Goal: Information Seeking & Learning: Find specific fact

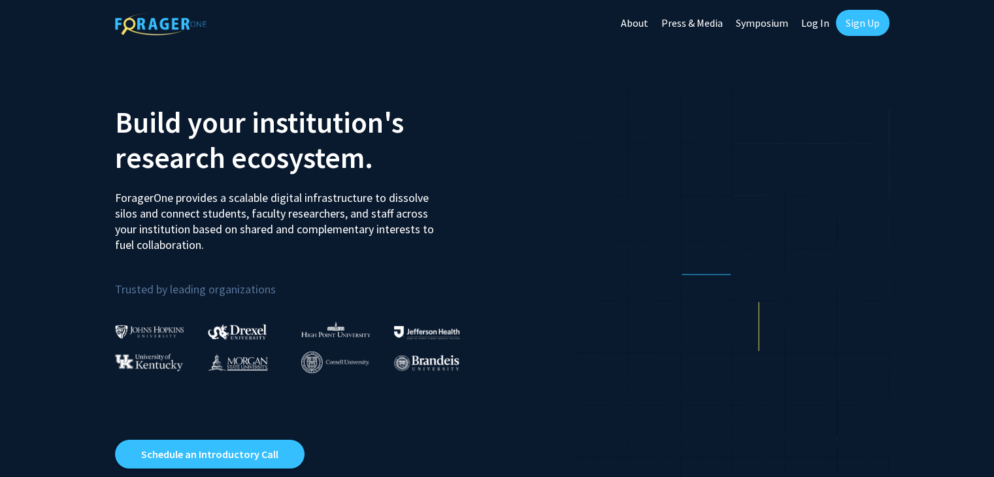
click at [813, 18] on link "Log In" at bounding box center [815, 23] width 41 height 46
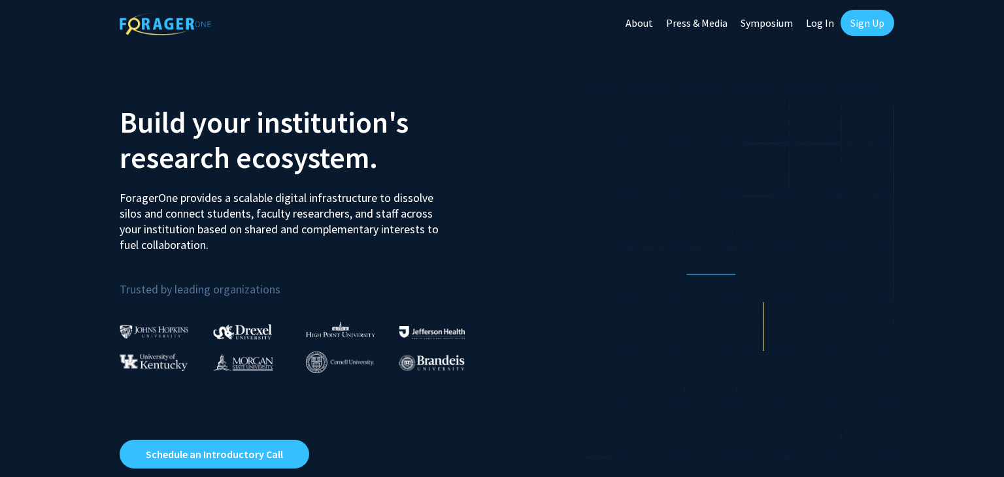
select select
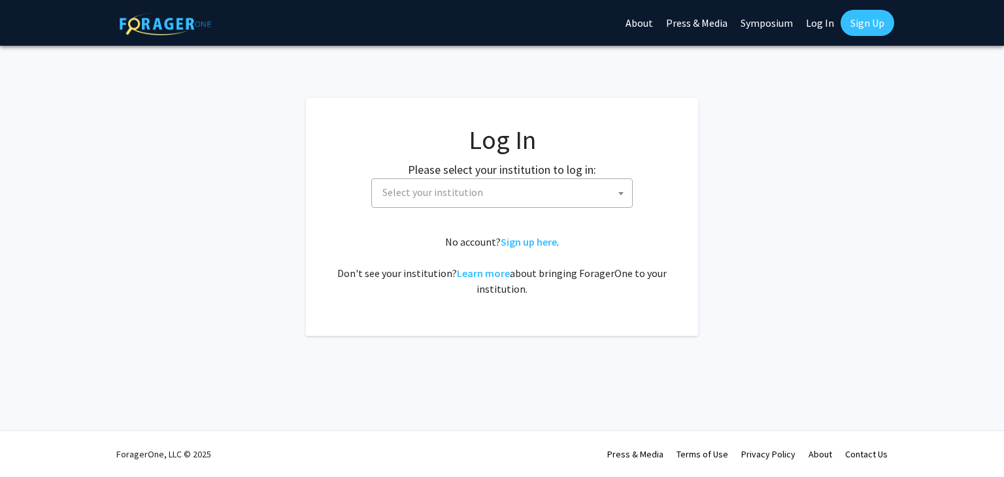
click at [478, 190] on span "Select your institution" at bounding box center [432, 192] width 101 height 13
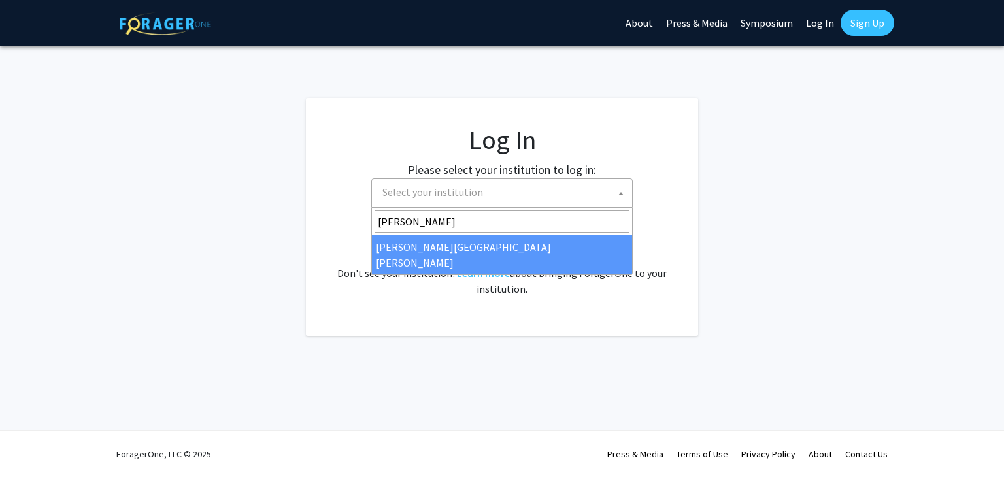
type input "[PERSON_NAME]"
click at [441, 234] on span "[PERSON_NAME]" at bounding box center [502, 221] width 260 height 27
select select "1"
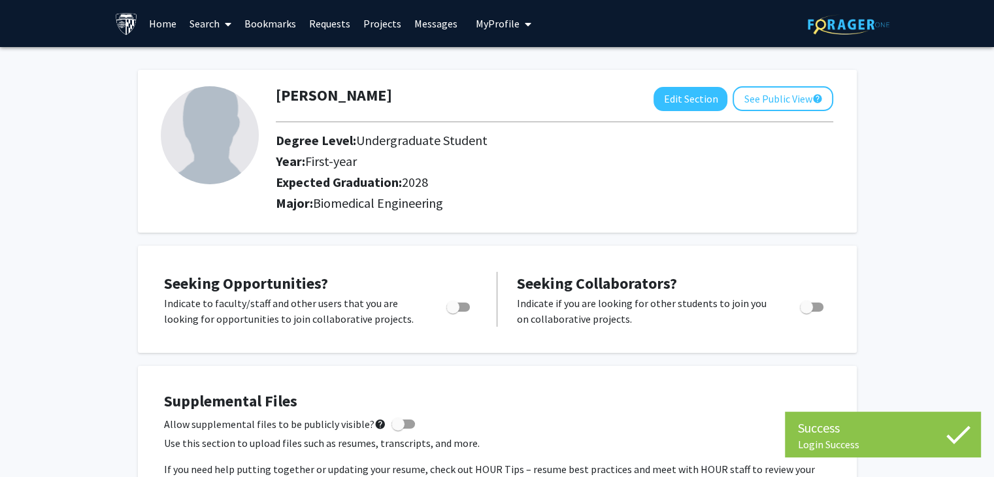
click at [214, 29] on link "Search" at bounding box center [210, 24] width 55 height 46
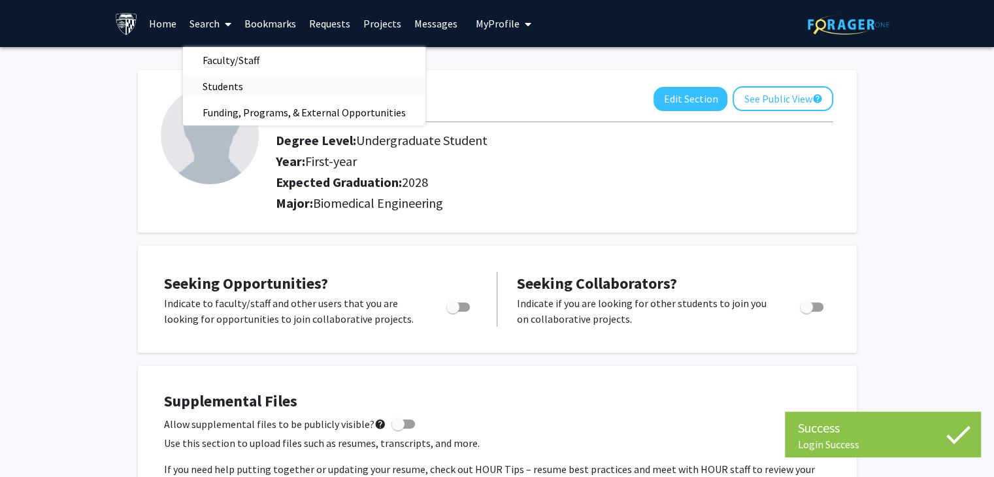
click at [218, 93] on span "Students" at bounding box center [223, 86] width 80 height 26
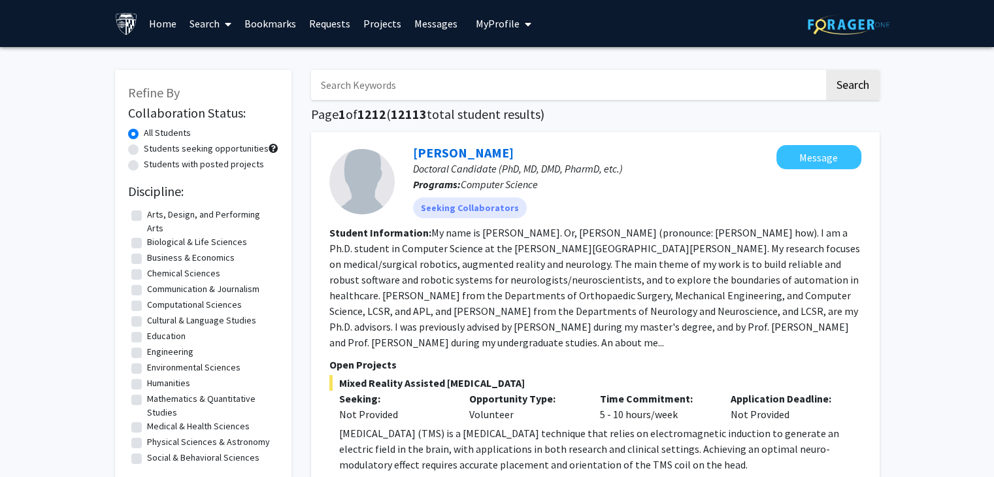
click at [390, 90] on input "Search Keywords" at bounding box center [567, 85] width 513 height 30
click at [183, 14] on link "Search" at bounding box center [210, 24] width 55 height 46
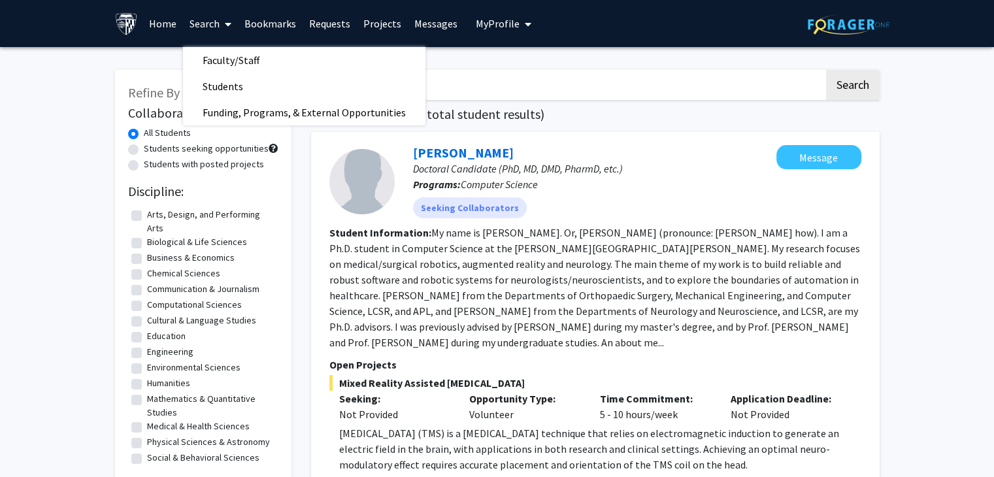
click at [202, 26] on link "Search" at bounding box center [210, 24] width 55 height 46
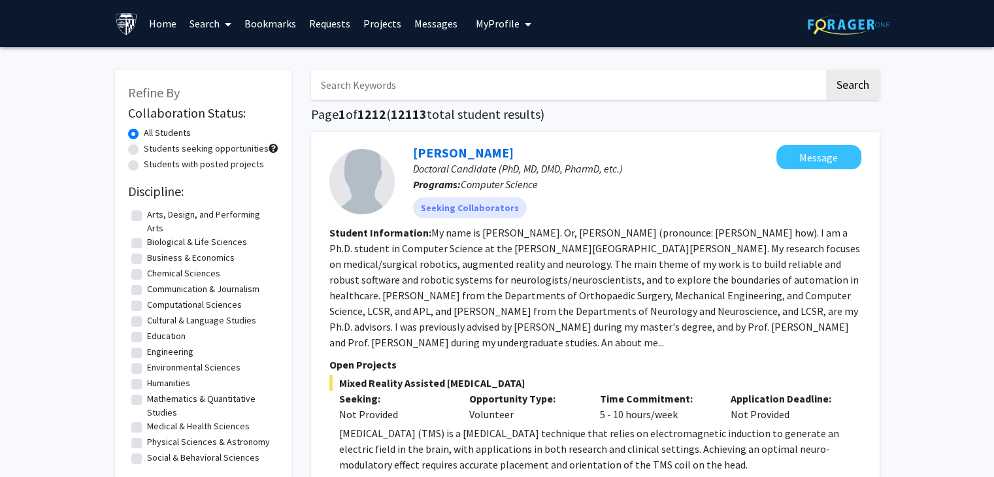
click at [205, 27] on link "Search" at bounding box center [210, 24] width 55 height 46
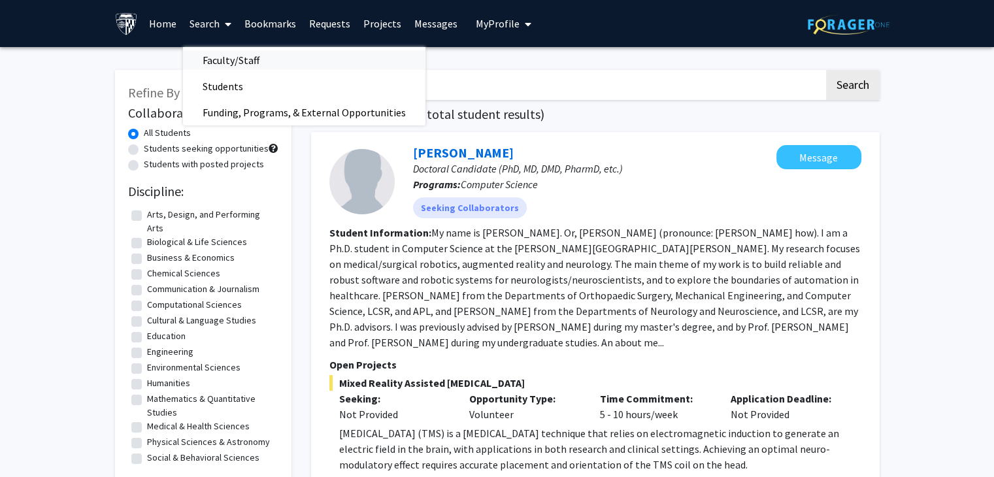
click at [207, 50] on span "Faculty/Staff" at bounding box center [231, 60] width 96 height 26
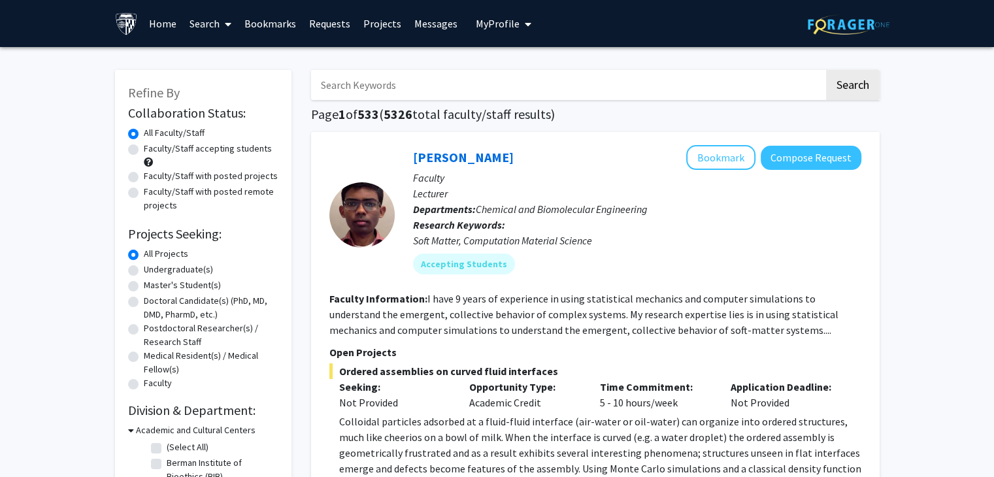
click at [405, 89] on input "Search Keywords" at bounding box center [567, 85] width 513 height 30
type input "neeha"
click at [852, 75] on button "Search" at bounding box center [853, 85] width 54 height 30
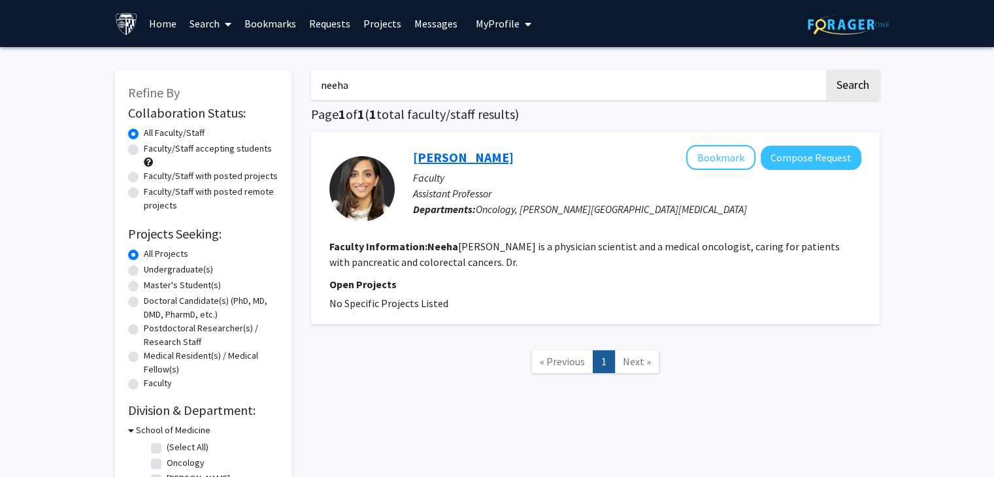
click at [447, 160] on link "Neeha Zaidi" at bounding box center [463, 157] width 101 height 16
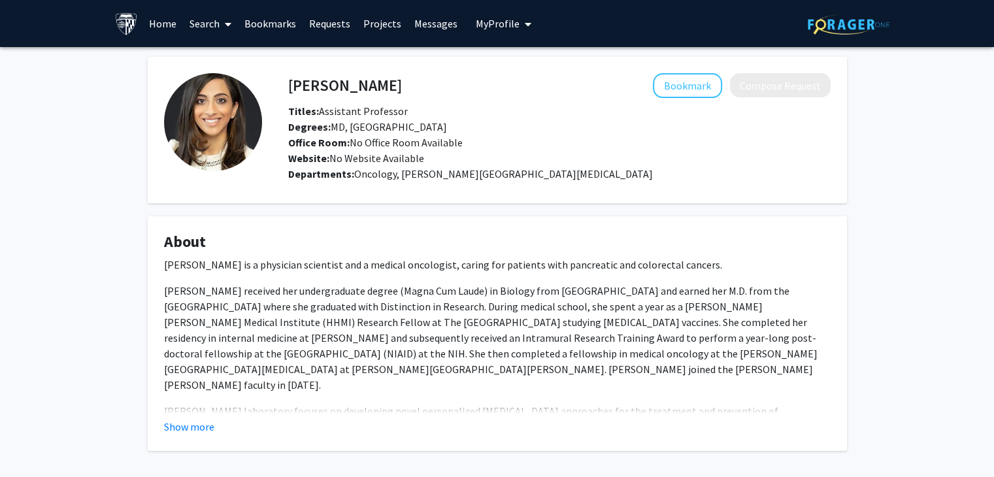
scroll to position [55, 0]
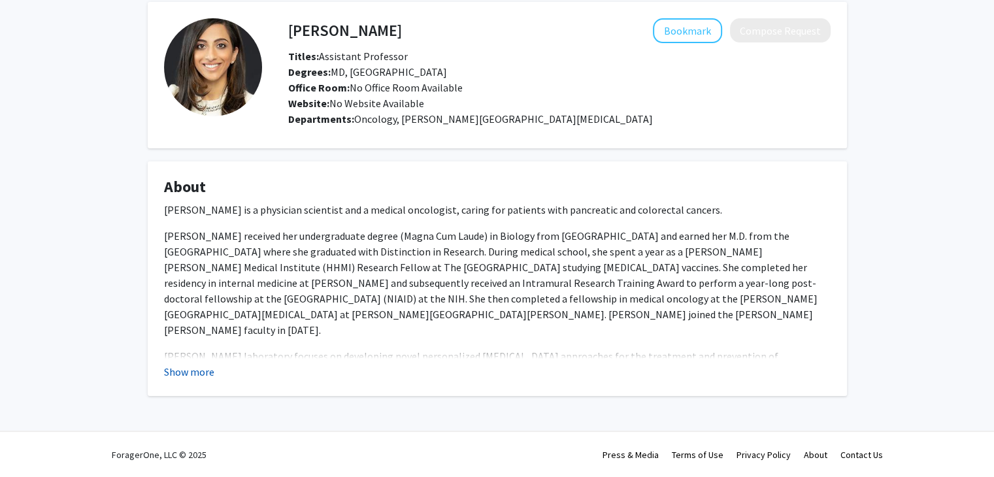
click at [196, 364] on button "Show more" at bounding box center [189, 372] width 50 height 16
